Goal: Navigation & Orientation: Find specific page/section

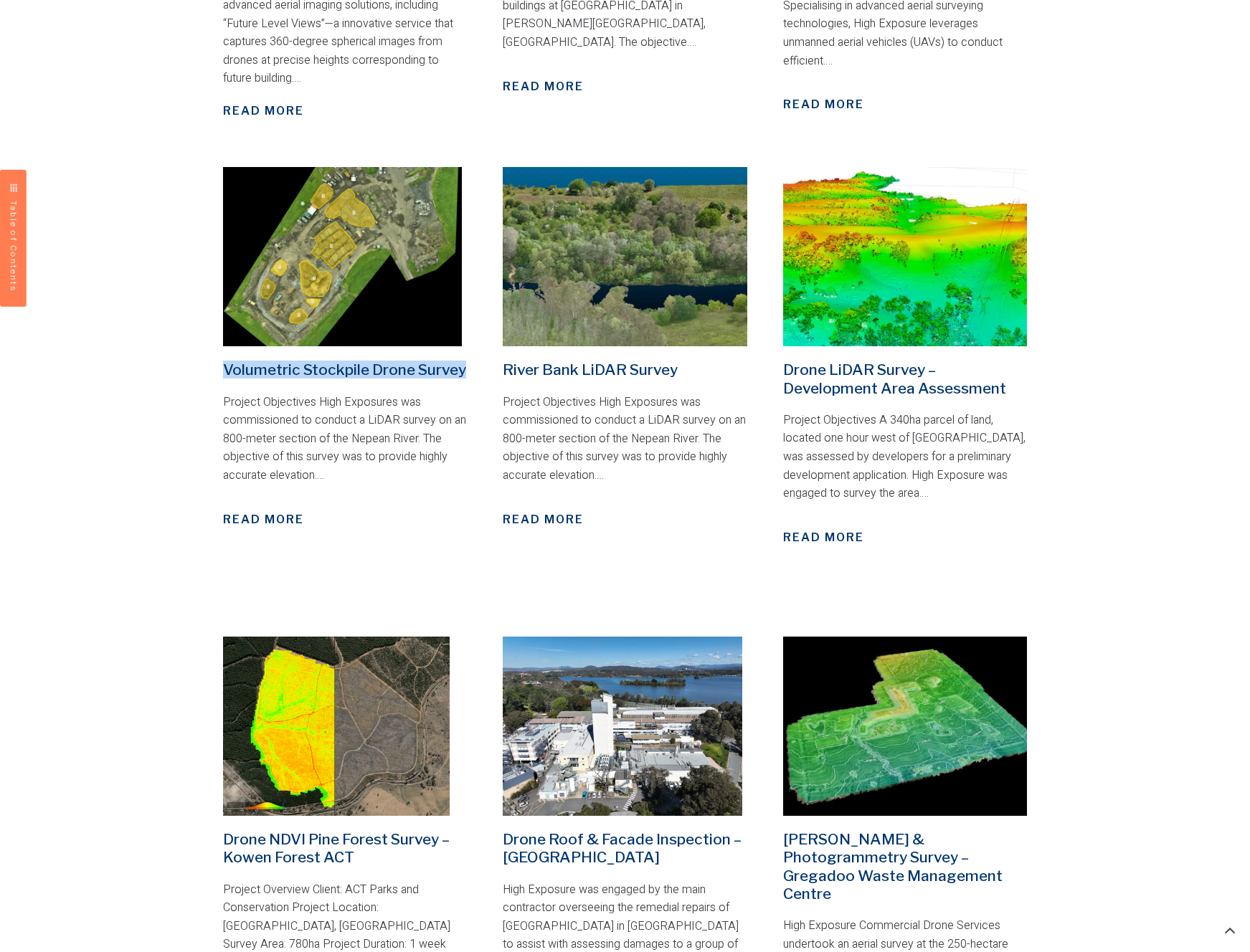
scroll to position [876, 0]
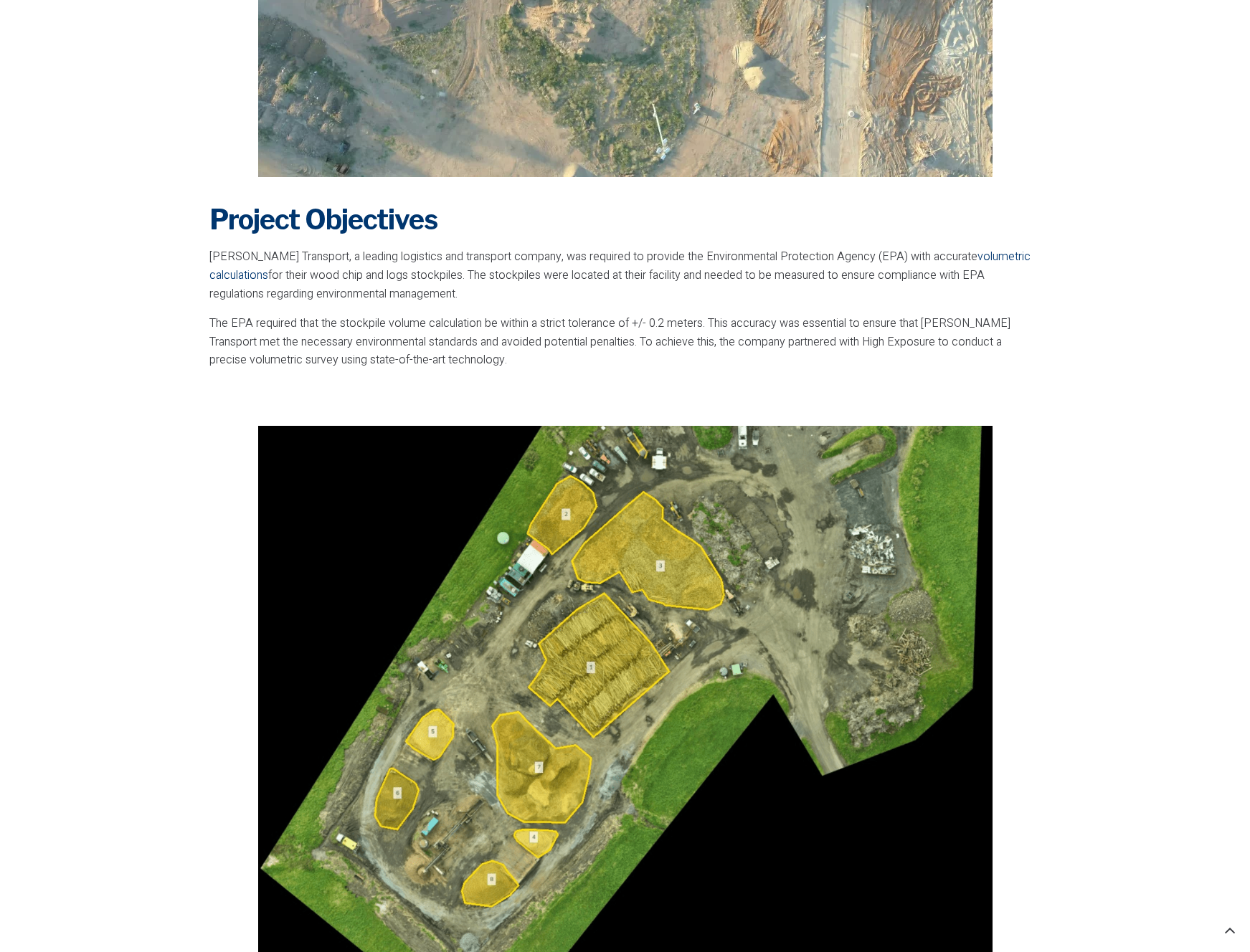
scroll to position [750, 0]
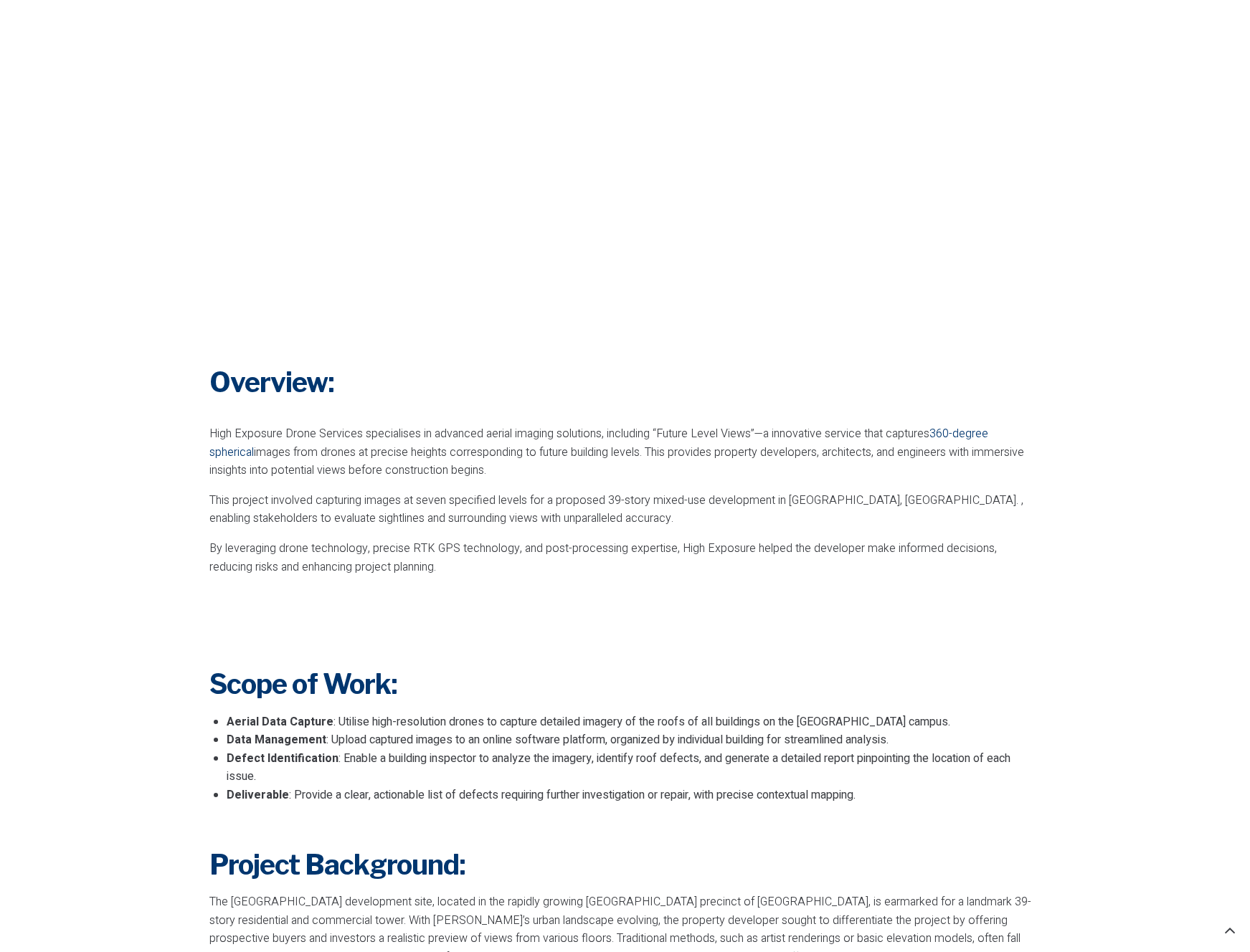
scroll to position [593, 0]
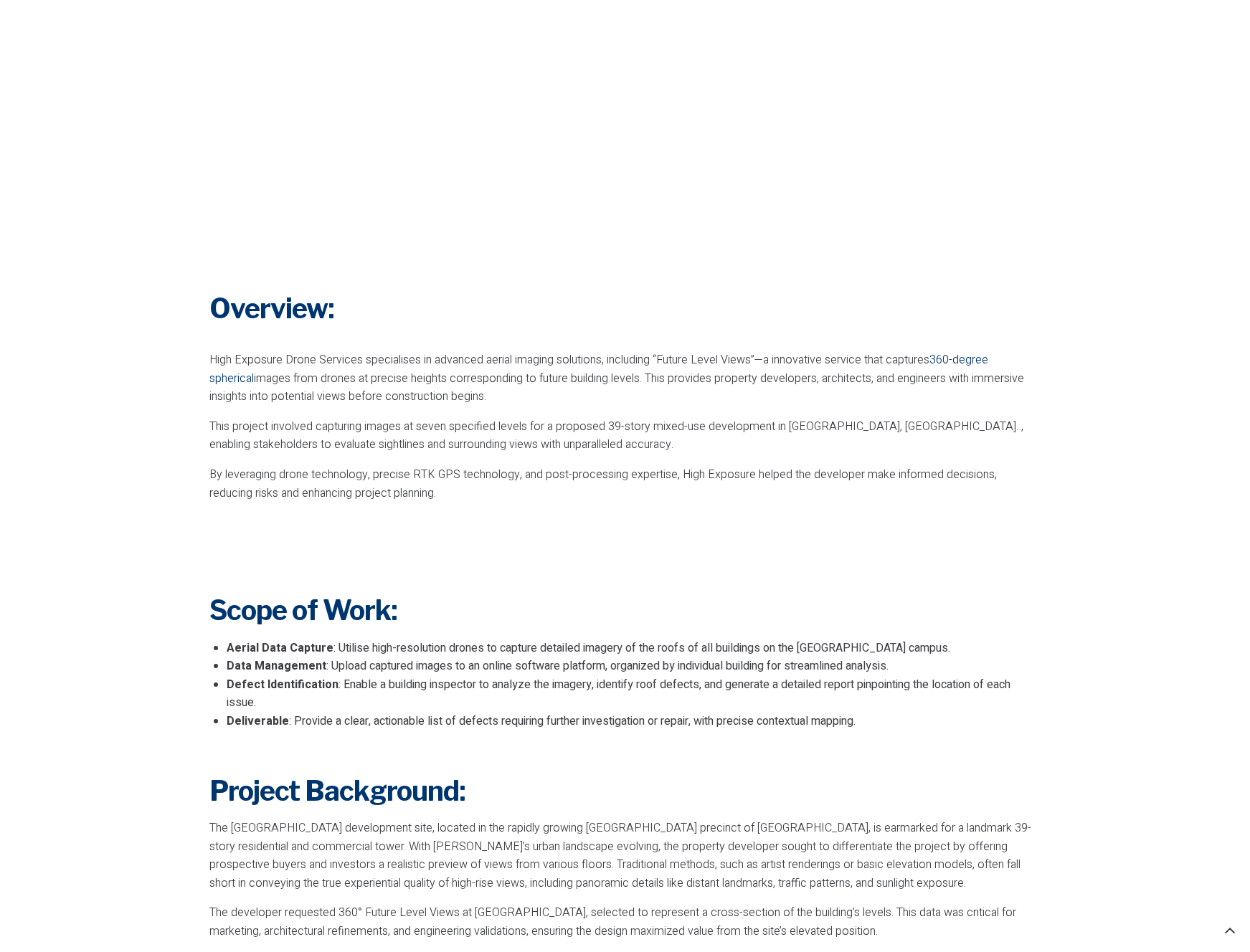
drag, startPoint x: 625, startPoint y: 379, endPoint x: 620, endPoint y: 406, distance: 27.5
click at [620, 406] on div "High Exposure Drone Services specialises in advanced aerial imaging solutions, …" at bounding box center [625, 454] width 832 height 206
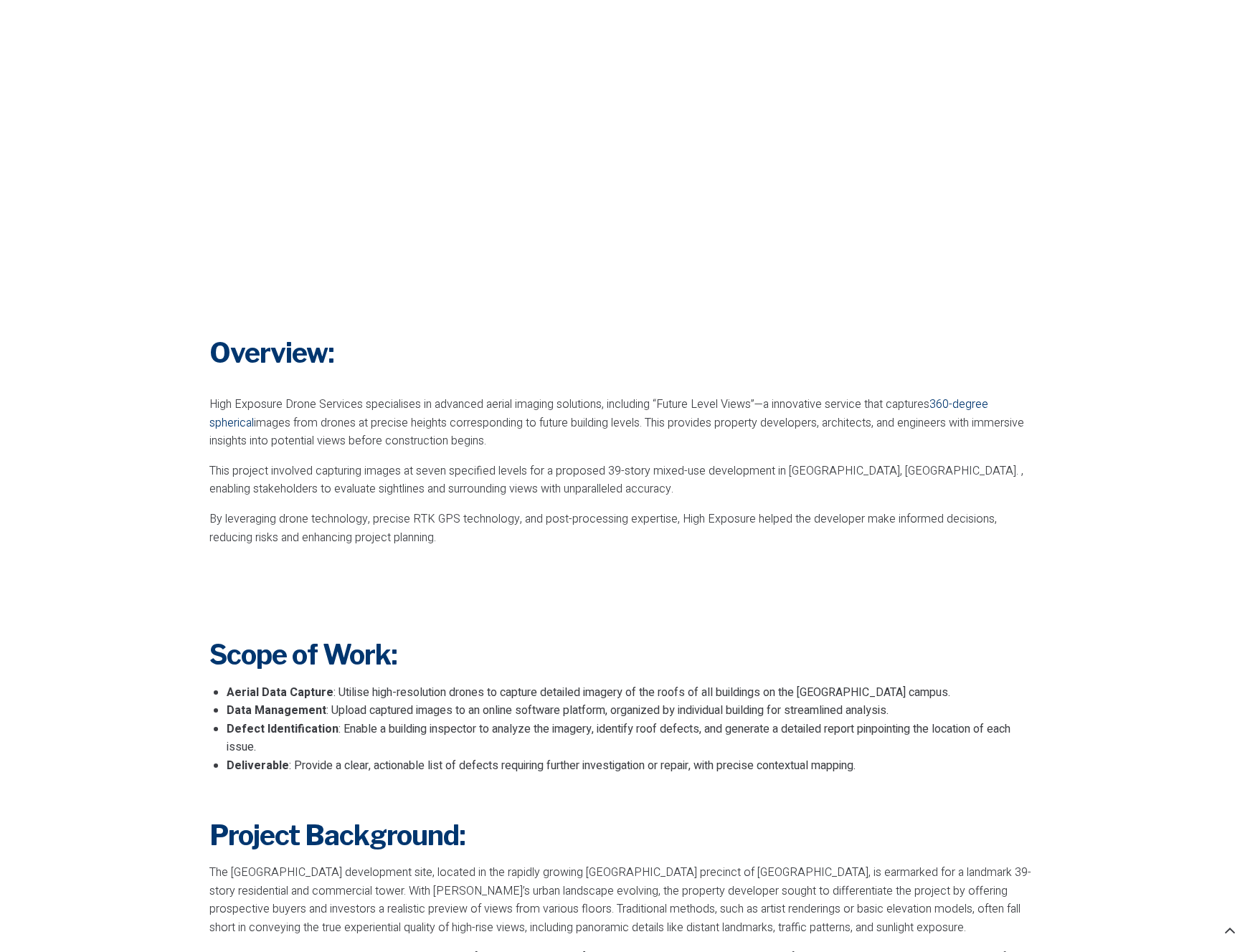
scroll to position [0, 0]
